Goal: Find specific page/section: Find specific page/section

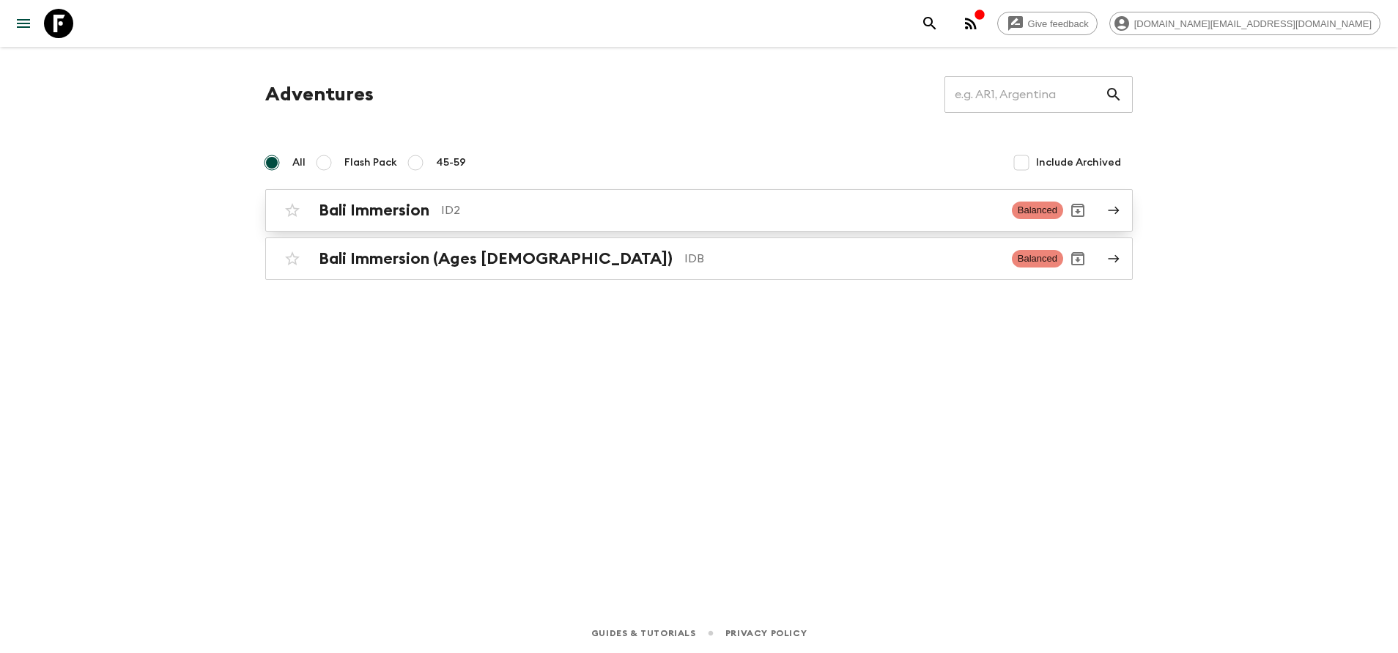
click at [484, 202] on p "ID2" at bounding box center [720, 211] width 559 height 18
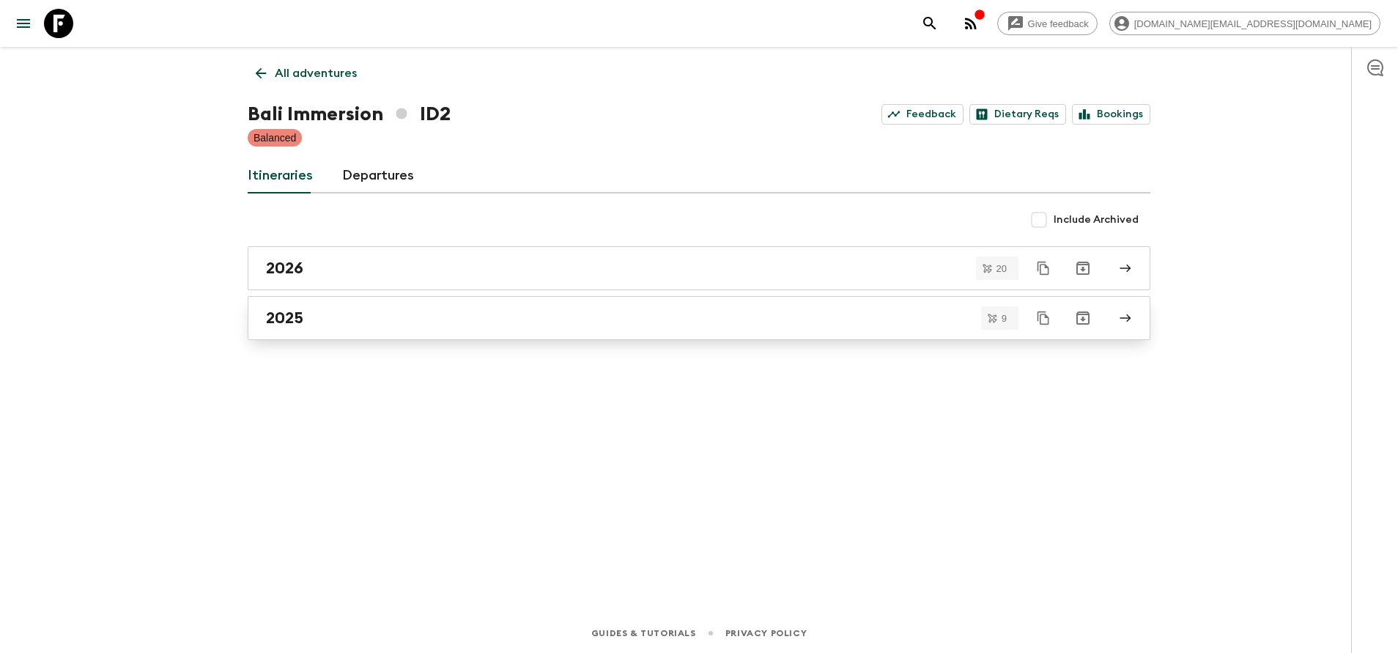
click at [473, 332] on link "2025" at bounding box center [699, 318] width 903 height 44
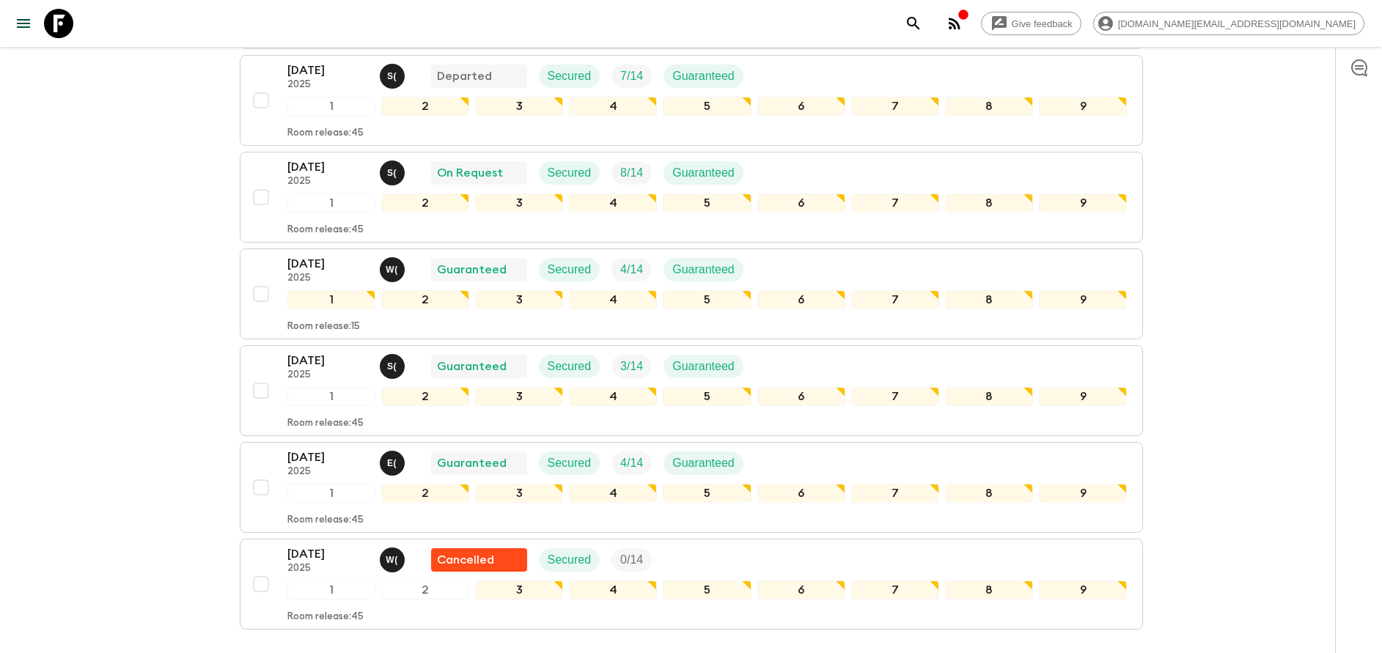
scroll to position [411, 0]
